Goal: Information Seeking & Learning: Find specific fact

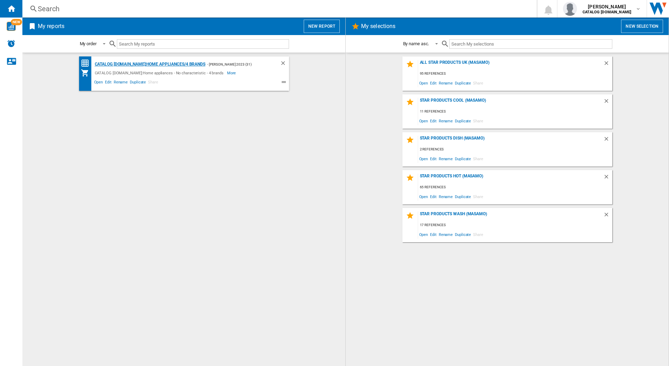
click at [144, 64] on div "CATALOG [DOMAIN_NAME]:Home appliances/4 brands" at bounding box center [149, 64] width 112 height 9
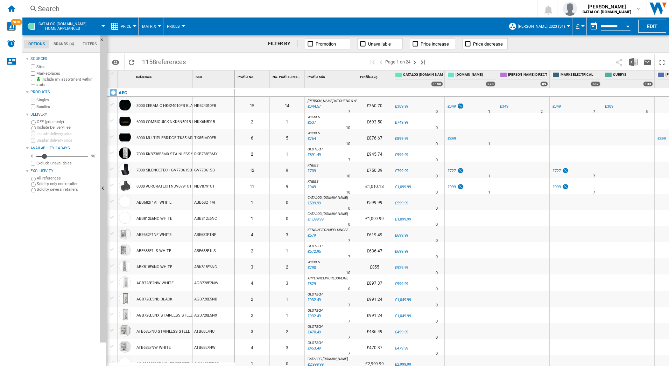
click at [111, 11] on div "Search" at bounding box center [278, 9] width 481 height 10
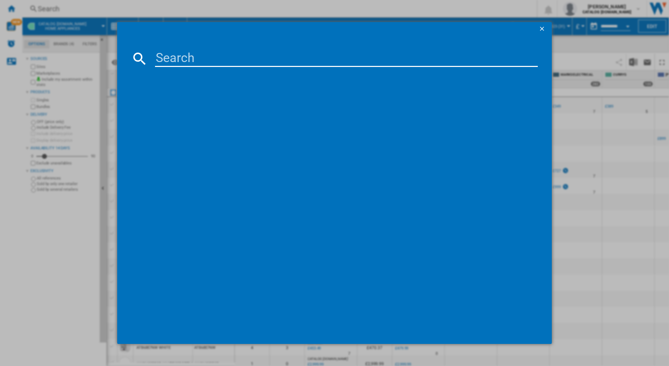
click at [161, 58] on input at bounding box center [346, 58] width 383 height 17
type input "OB6CM171DB"
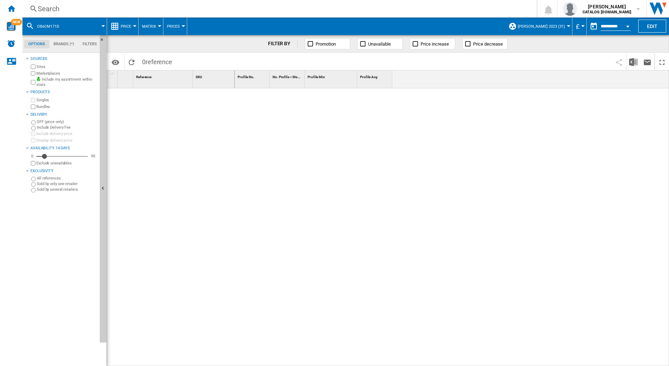
click at [66, 12] on div "Search" at bounding box center [278, 9] width 481 height 10
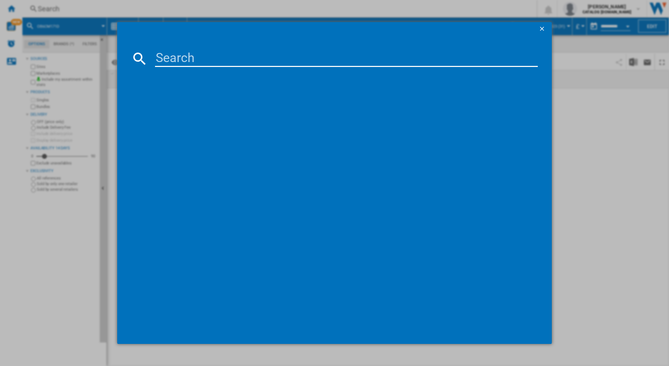
click at [168, 58] on input at bounding box center [346, 58] width 383 height 17
type input "OB6CM171DB"
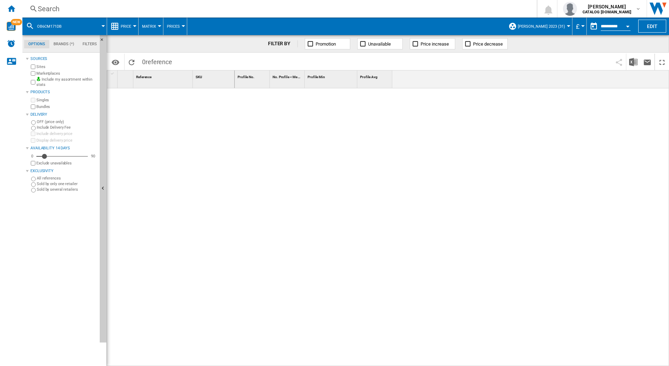
click at [53, 7] on div "Search" at bounding box center [278, 9] width 481 height 10
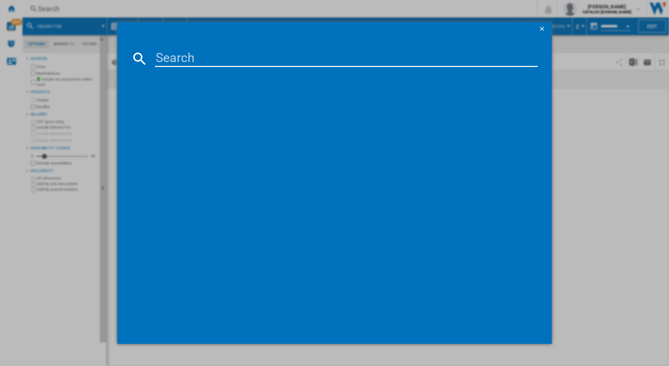
click at [158, 58] on input at bounding box center [346, 58] width 383 height 17
type input "OB65M171DB"
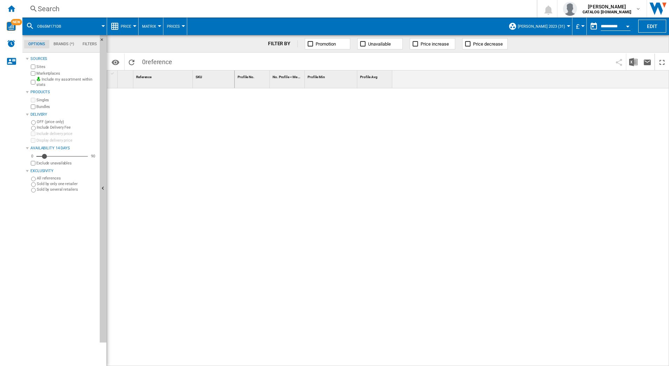
click at [48, 8] on div "Search" at bounding box center [278, 9] width 481 height 10
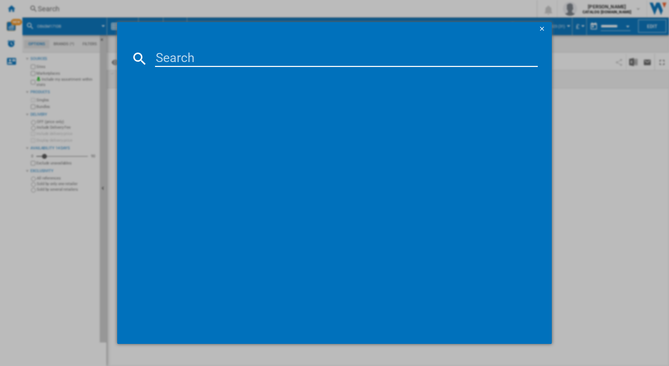
drag, startPoint x: 48, startPoint y: 8, endPoint x: 166, endPoint y: 57, distance: 127.6
click at [166, 57] on input at bounding box center [346, 58] width 383 height 17
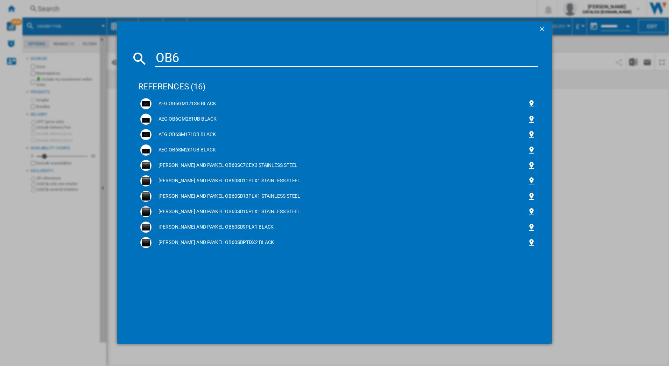
click at [191, 58] on input "OB6" at bounding box center [346, 58] width 383 height 17
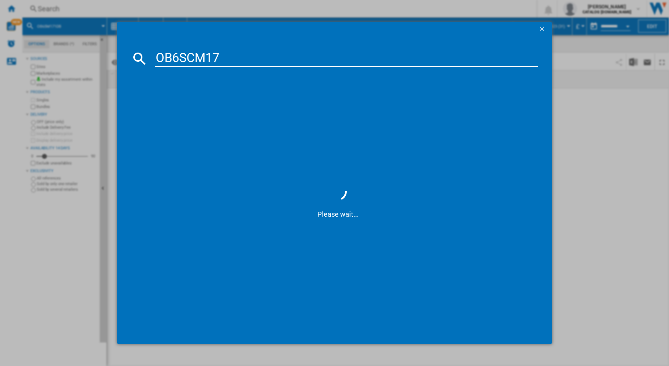
type input "OB6SCM171"
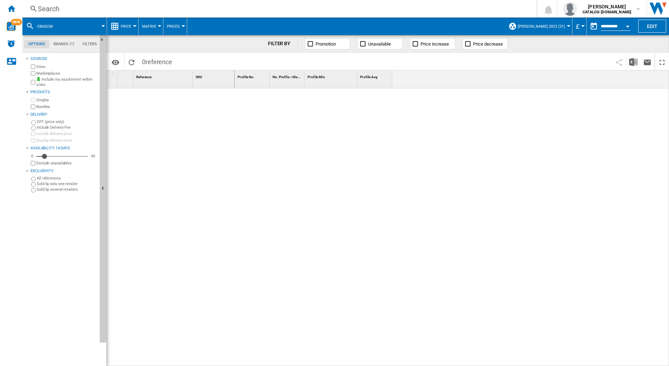
click at [70, 6] on div "Search" at bounding box center [278, 9] width 481 height 10
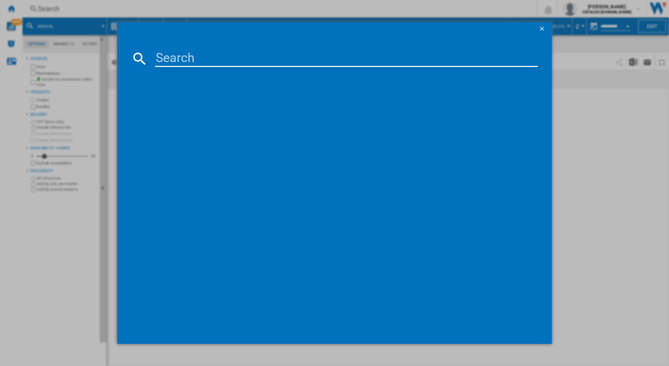
click at [162, 56] on input at bounding box center [346, 58] width 383 height 17
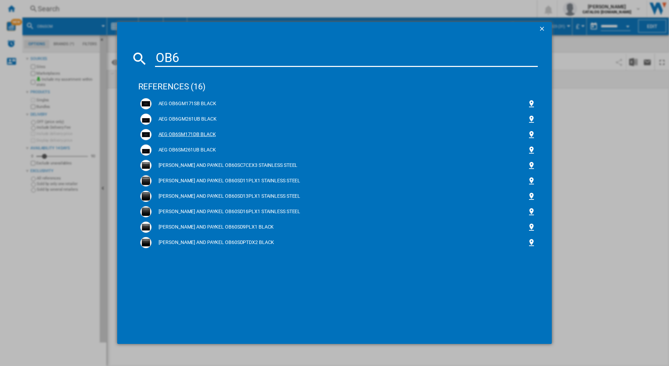
type input "OB6"
click at [174, 132] on div "AEG OB6SM171DB BLACK" at bounding box center [340, 134] width 376 height 7
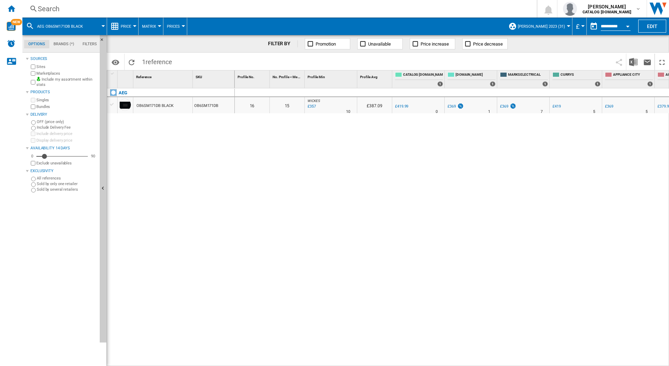
click at [65, 9] on div "Search" at bounding box center [278, 9] width 481 height 10
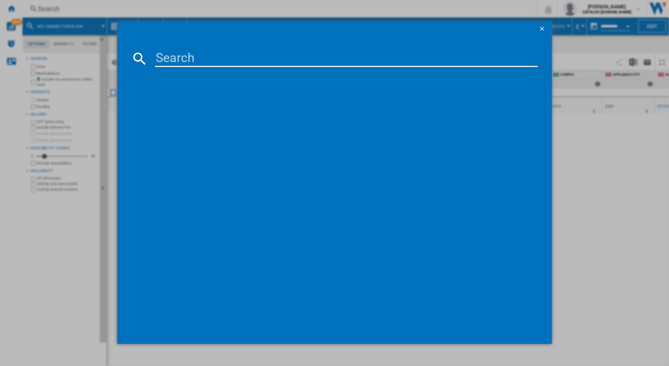
click at [159, 58] on input at bounding box center [346, 58] width 383 height 17
type input "DCE531160B"
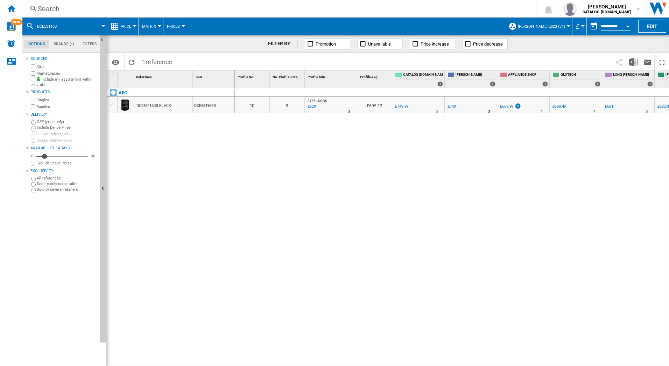
click at [118, 12] on div "Search" at bounding box center [278, 9] width 481 height 10
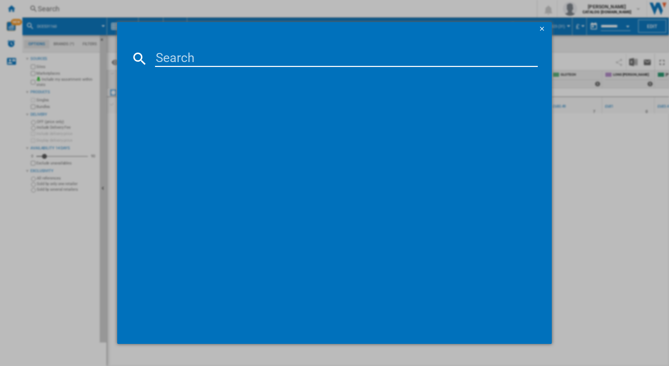
click at [159, 65] on input at bounding box center [346, 58] width 383 height 17
type input "DCB531160B"
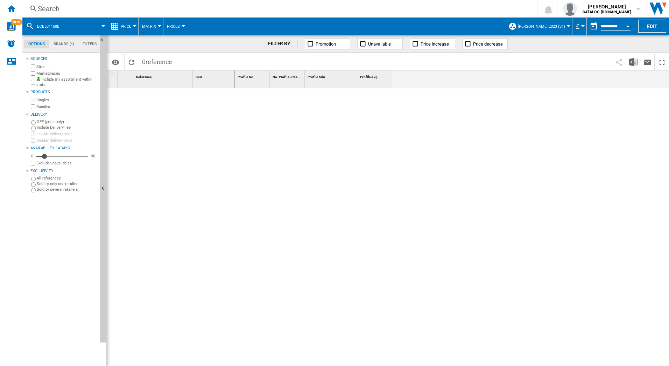
click at [72, 15] on div "Search Search 0 scott thomson CATALOG ELECTROLUX.UK CATALOG ELECTROLUX.UK My se…" at bounding box center [345, 9] width 647 height 18
click at [88, 9] on div "Search" at bounding box center [278, 9] width 481 height 10
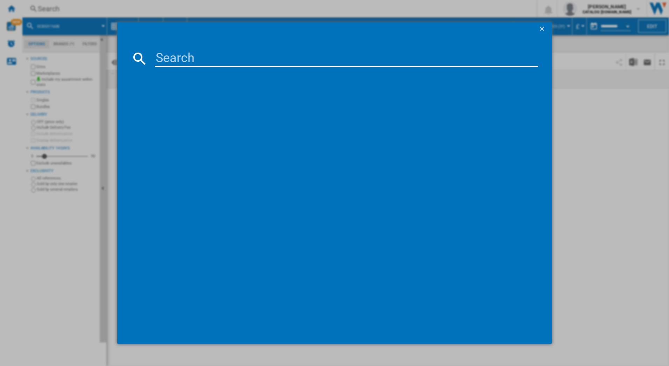
click at [162, 59] on input at bounding box center [346, 58] width 383 height 17
type input "DCE531160"
click at [186, 102] on div "AEG DCE531160B BLACK" at bounding box center [340, 103] width 376 height 7
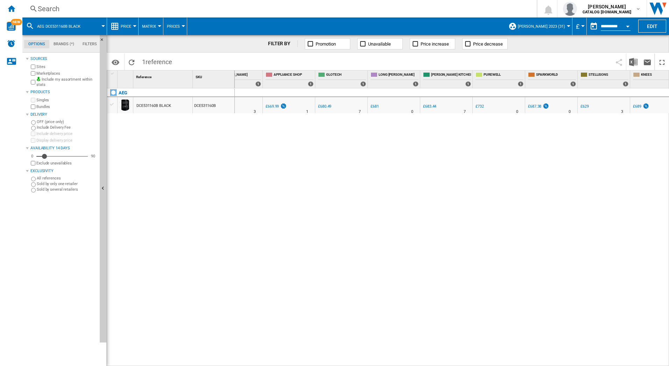
scroll to position [0, 232]
